Goal: Book appointment/travel/reservation

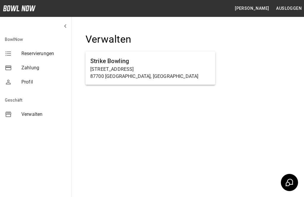
click at [183, 58] on h6 "Strike Bowling" at bounding box center [150, 60] width 120 height 9
click at [168, 69] on p "[STREET_ADDRESS]" at bounding box center [150, 69] width 120 height 7
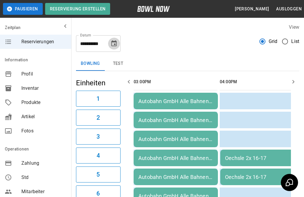
click at [118, 46] on button "Choose date, selected date is 2. Okt. 2025" at bounding box center [114, 44] width 12 height 12
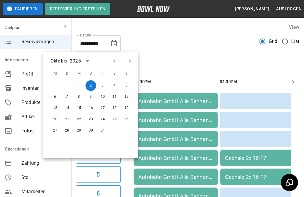
click at [90, 119] on button "23" at bounding box center [90, 119] width 11 height 11
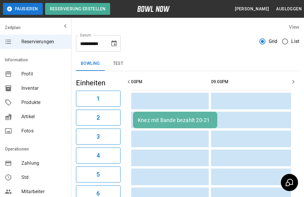
scroll to position [0, 439]
click at [113, 42] on icon "Choose date, selected date is 23. Okt. 2025" at bounding box center [113, 43] width 5 height 6
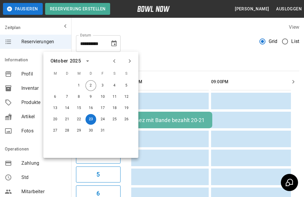
click at [125, 59] on button "Next month" at bounding box center [130, 61] width 10 height 10
click at [131, 64] on icon "Next month" at bounding box center [129, 61] width 7 height 7
click at [101, 100] on button "12" at bounding box center [102, 97] width 11 height 11
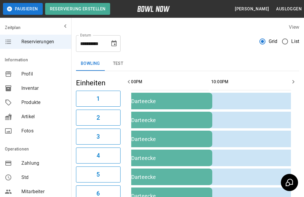
type input "**********"
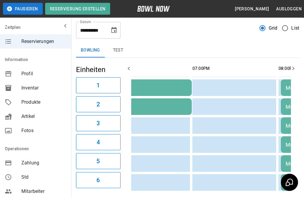
scroll to position [0, 0]
